Goal: Task Accomplishment & Management: Manage account settings

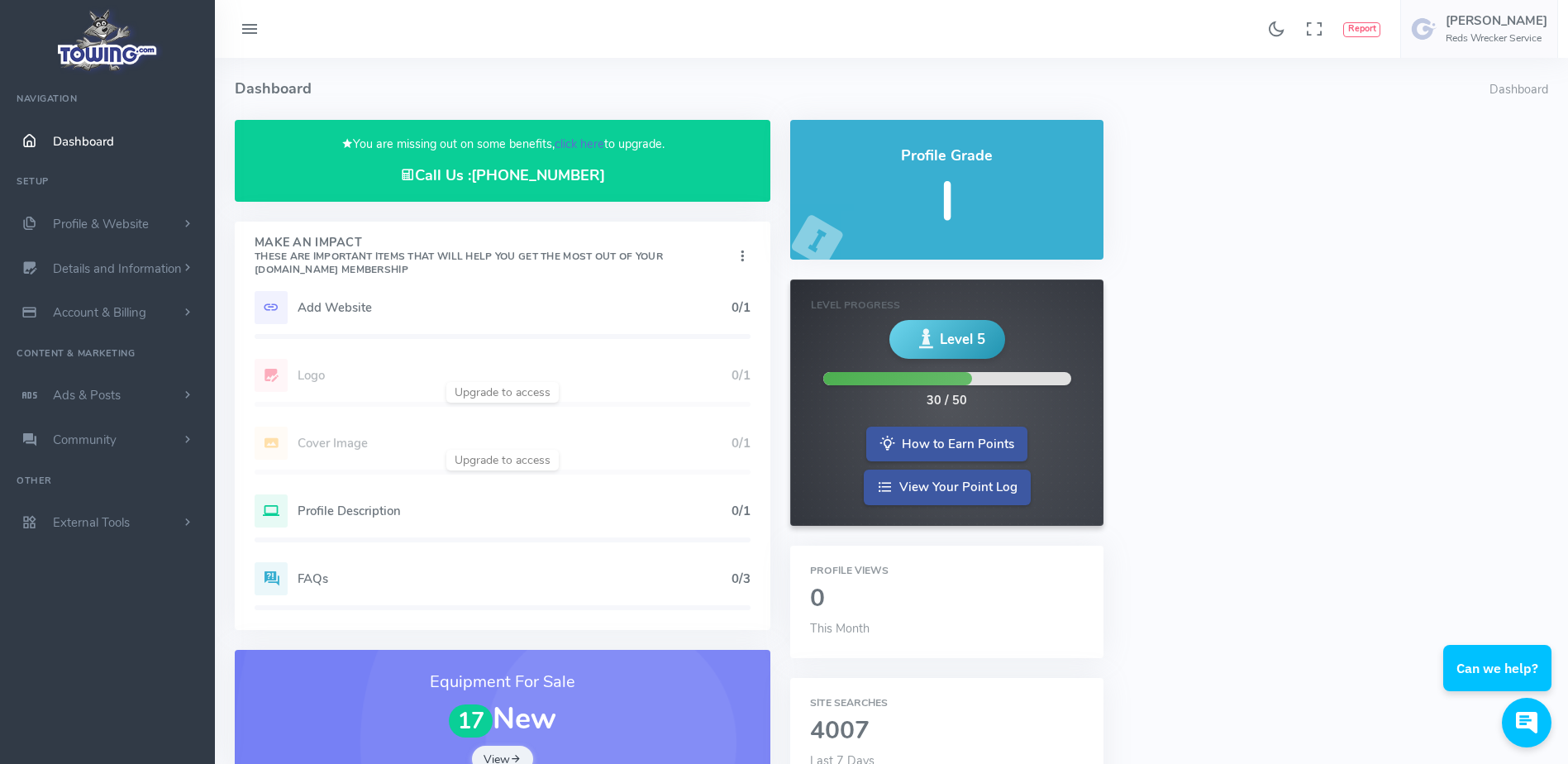
click at [566, 150] on link "click here" at bounding box center [579, 144] width 49 height 16
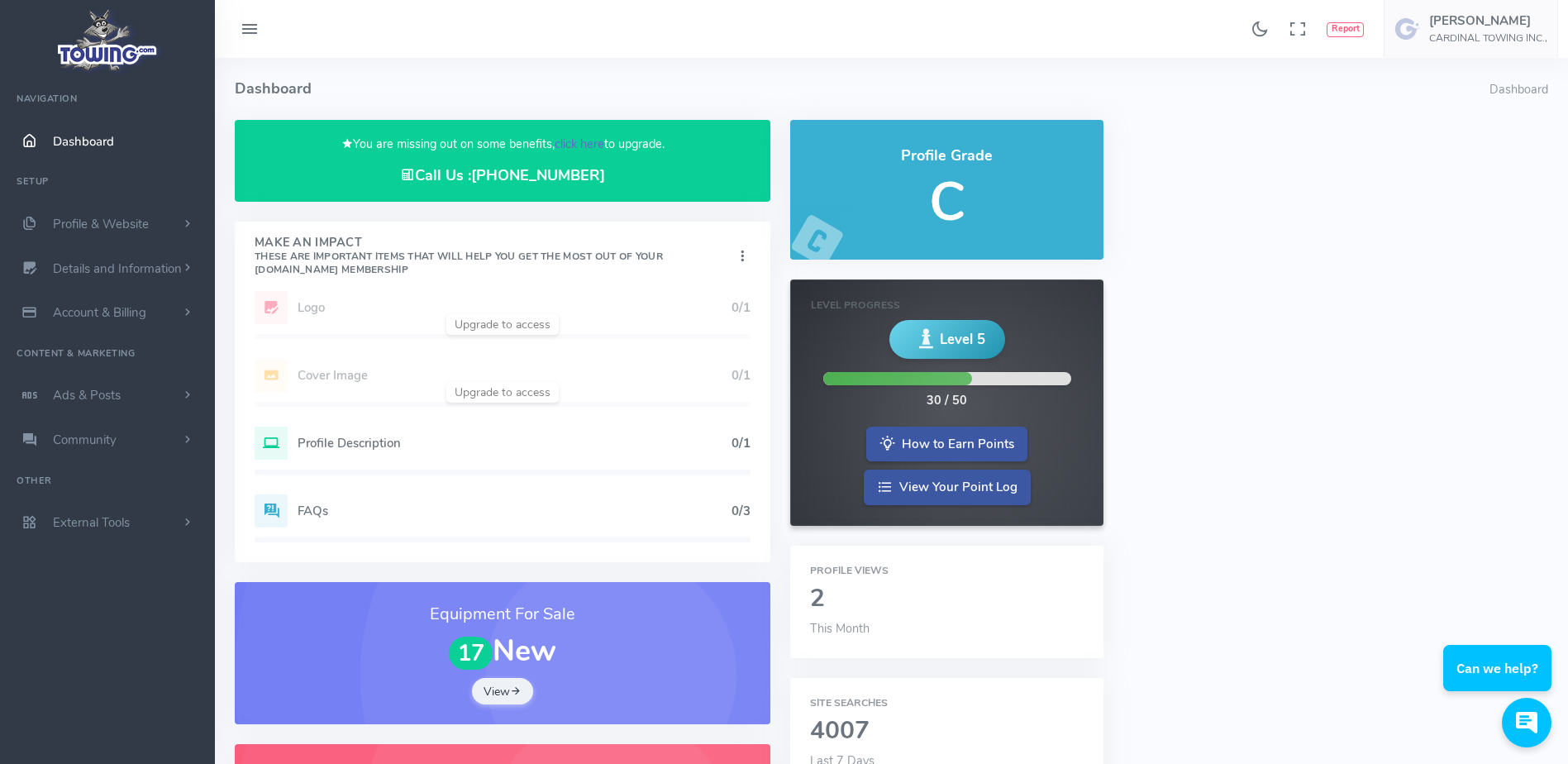
click at [575, 139] on link "click here" at bounding box center [579, 144] width 49 height 16
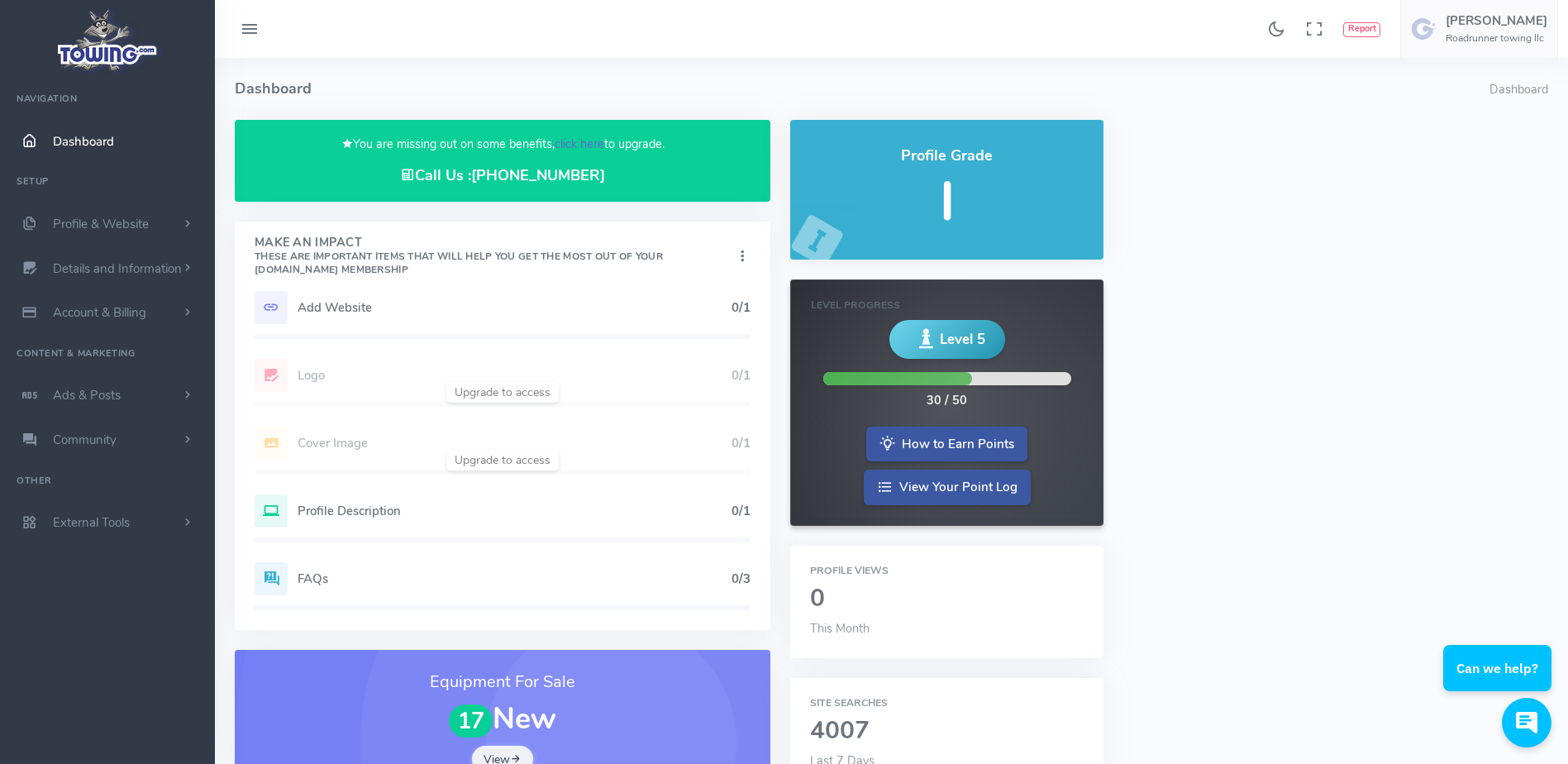
click at [567, 146] on link "click here" at bounding box center [579, 144] width 49 height 16
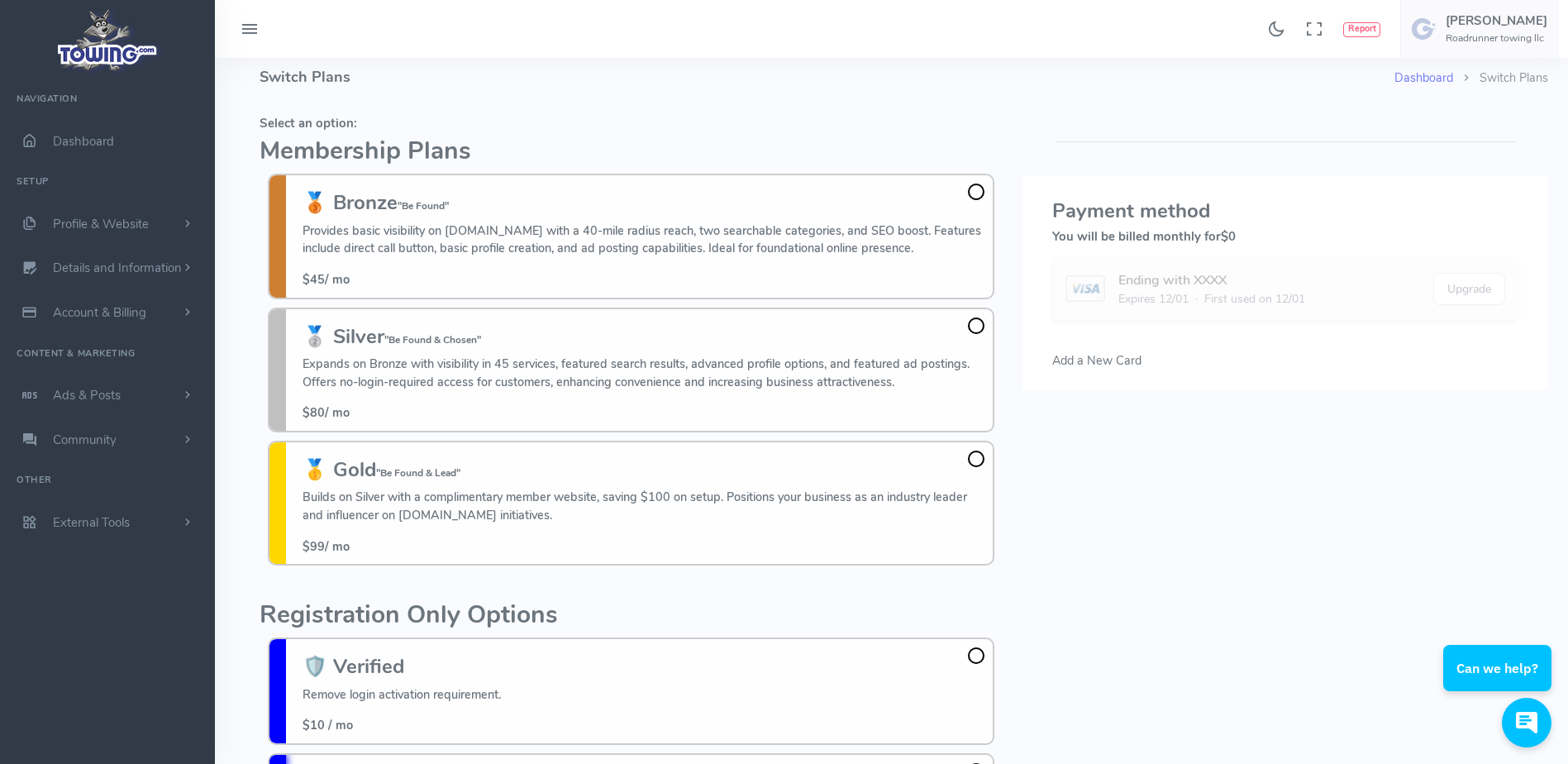
scroll to position [13, 0]
click at [756, 96] on h4 "Switch Plans" at bounding box center [827, 76] width 1135 height 62
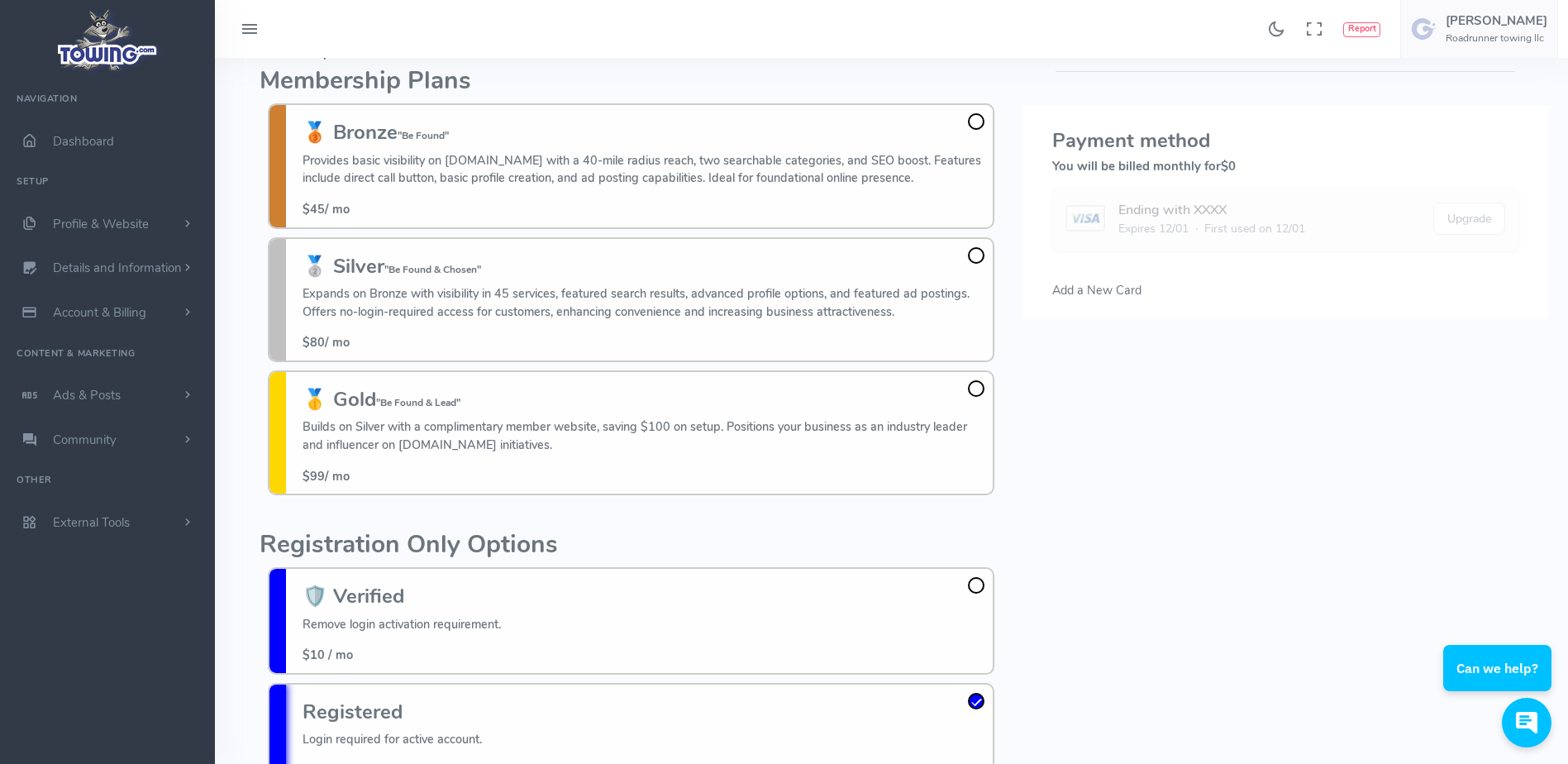
click at [765, 79] on h2 "Membership Plans" at bounding box center [631, 81] width 743 height 27
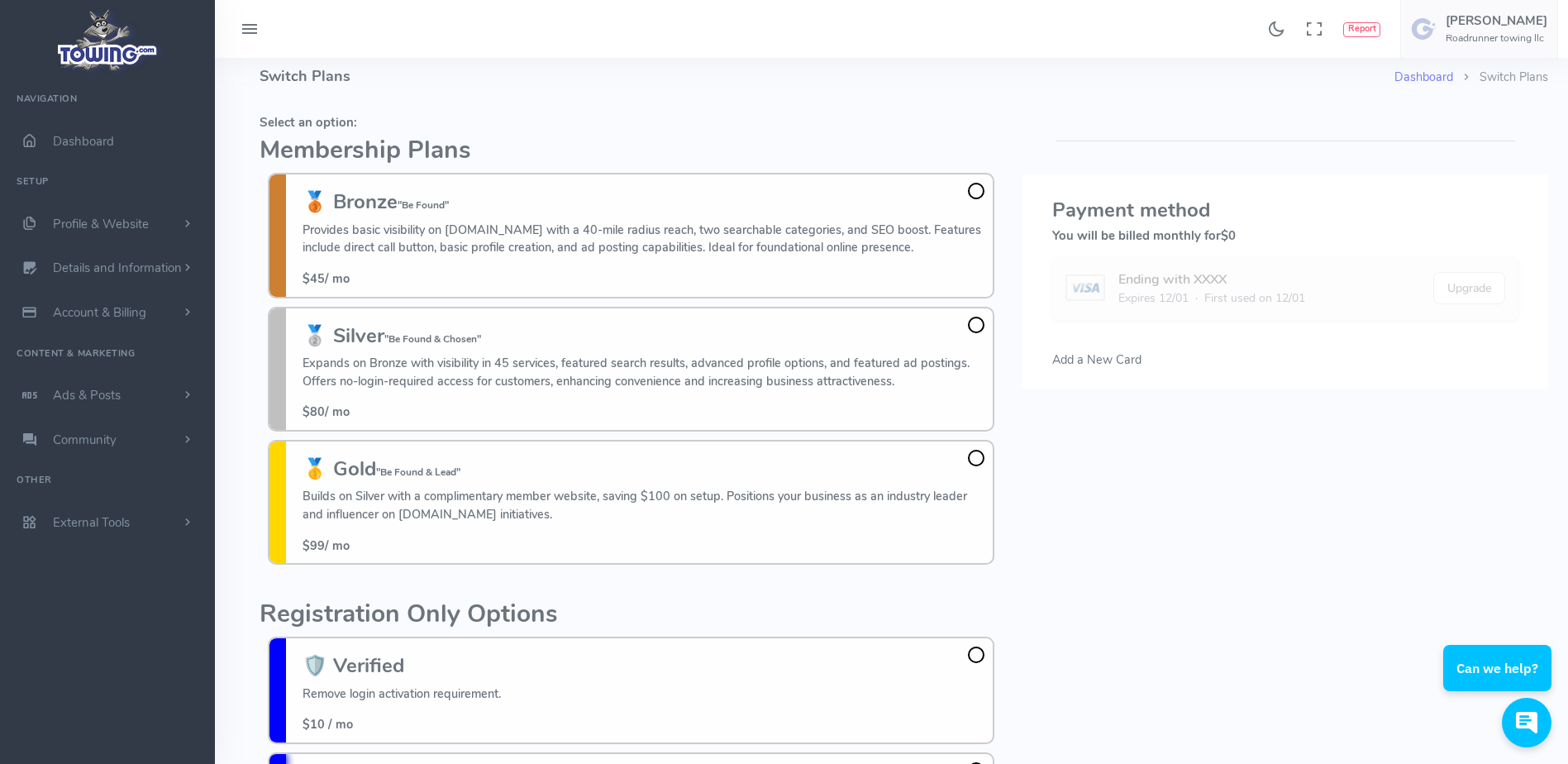
scroll to position [14, 0]
click at [502, 96] on h4 "Switch Plans" at bounding box center [827, 76] width 1135 height 62
click at [457, 129] on fieldset "Select an option: Membership Plans 🥉 Bronze "Be Found" Provides basic visibilit…" at bounding box center [631, 339] width 743 height 465
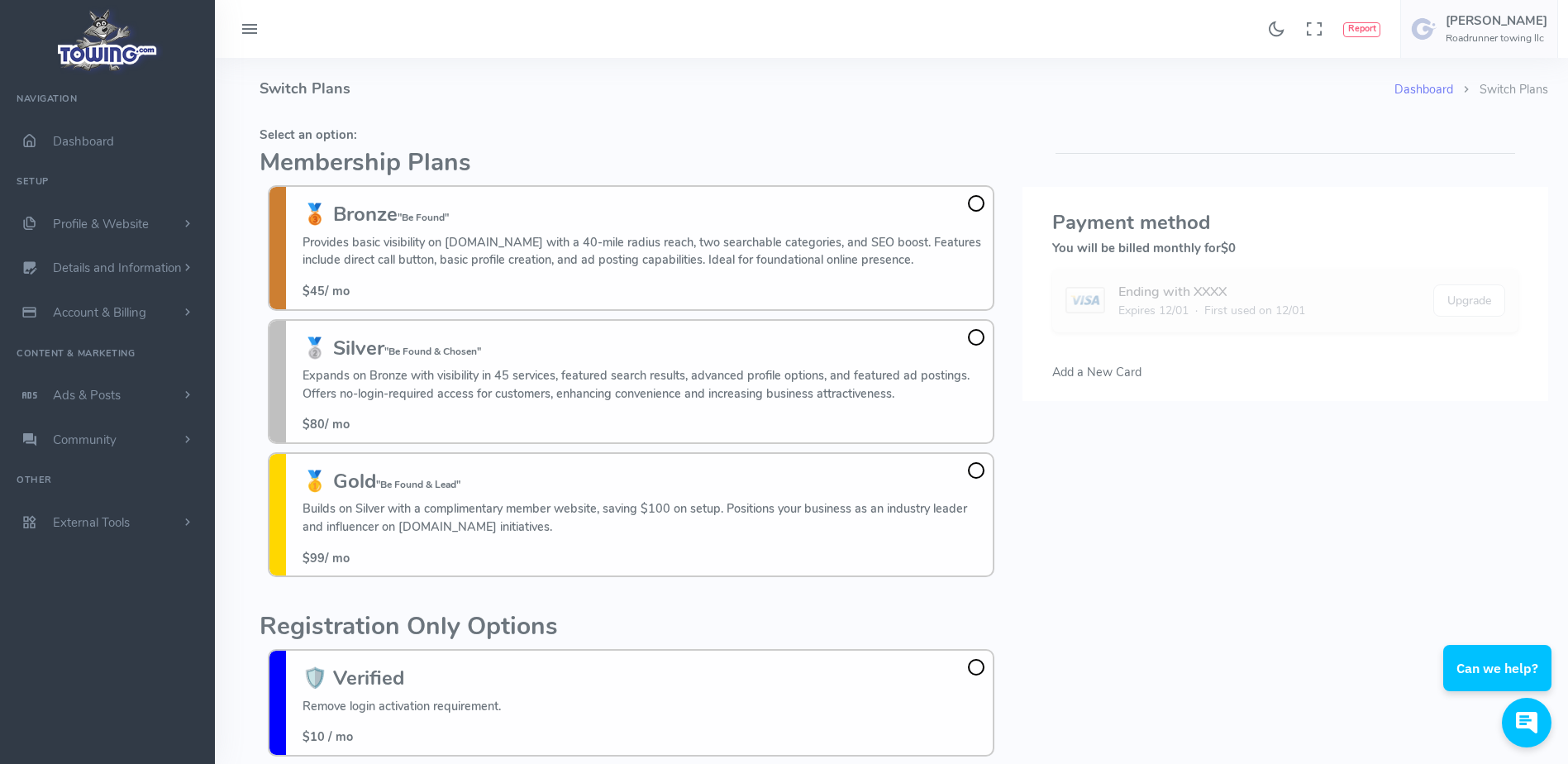
click at [219, 94] on div "Dashboard Switch Plans Switch Plans Select an option: Membership Plans 🥉 Bronze…" at bounding box center [891, 586] width 1353 height 1055
